Goal: Information Seeking & Learning: Learn about a topic

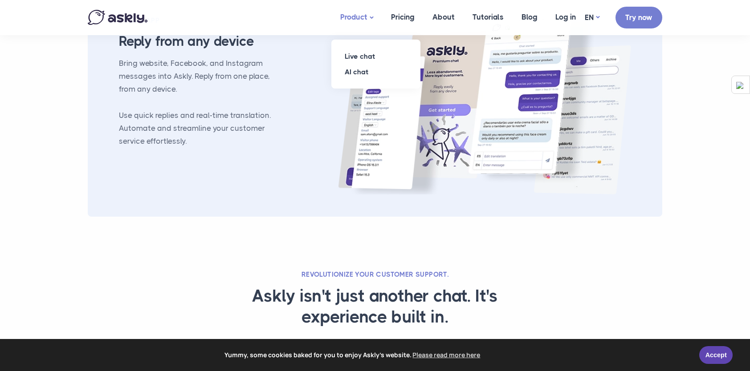
scroll to position [1069, 0]
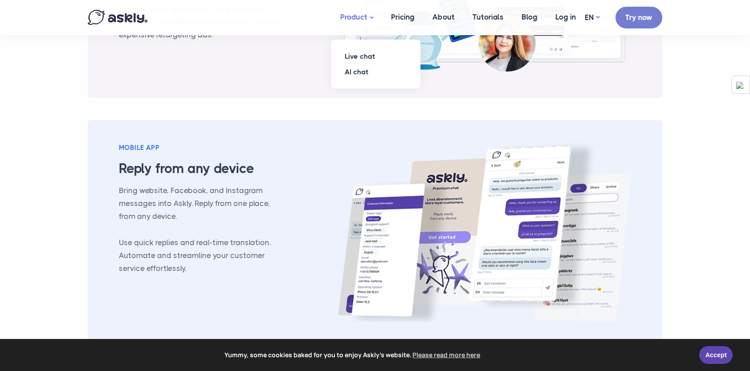
click at [353, 14] on link "Product" at bounding box center [356, 17] width 51 height 35
click at [360, 54] on link "Live chat" at bounding box center [375, 57] width 89 height 16
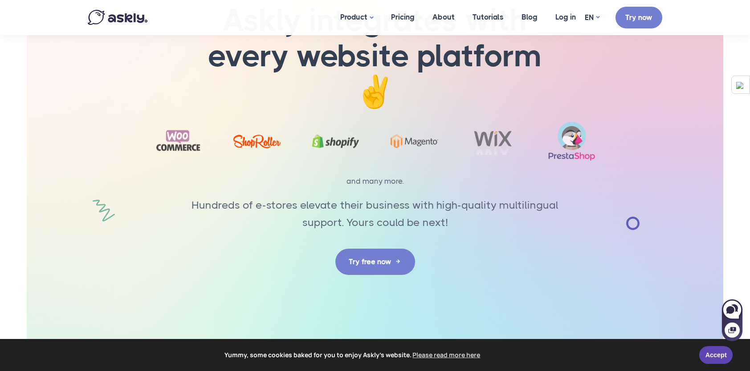
scroll to position [3745, 0]
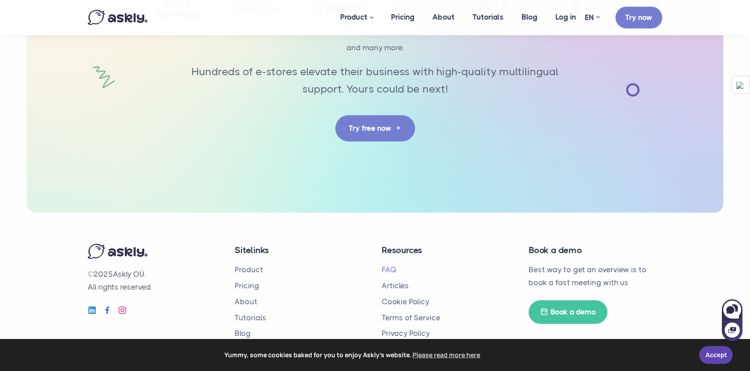
click at [393, 269] on link "FAQ" at bounding box center [389, 269] width 15 height 9
